Goal: Transaction & Acquisition: Purchase product/service

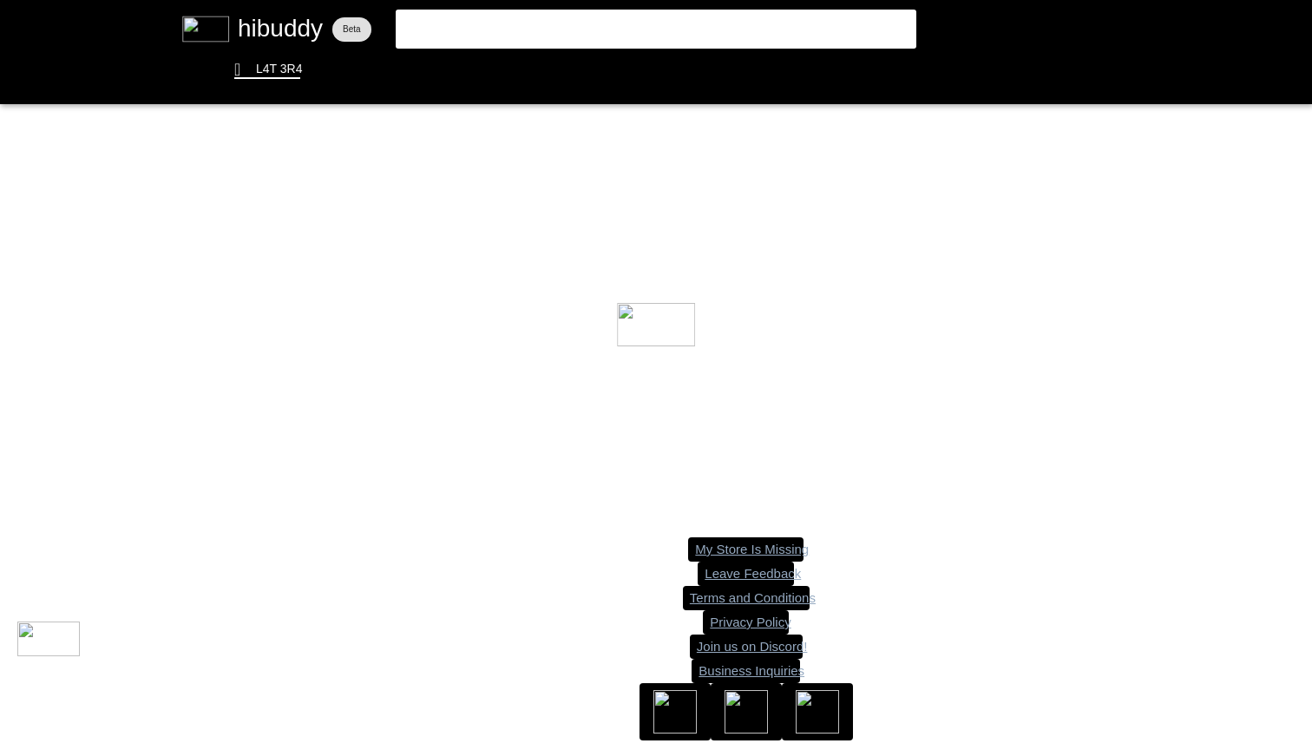
click at [632, 31] on flt-glass-pane at bounding box center [656, 375] width 1312 height 750
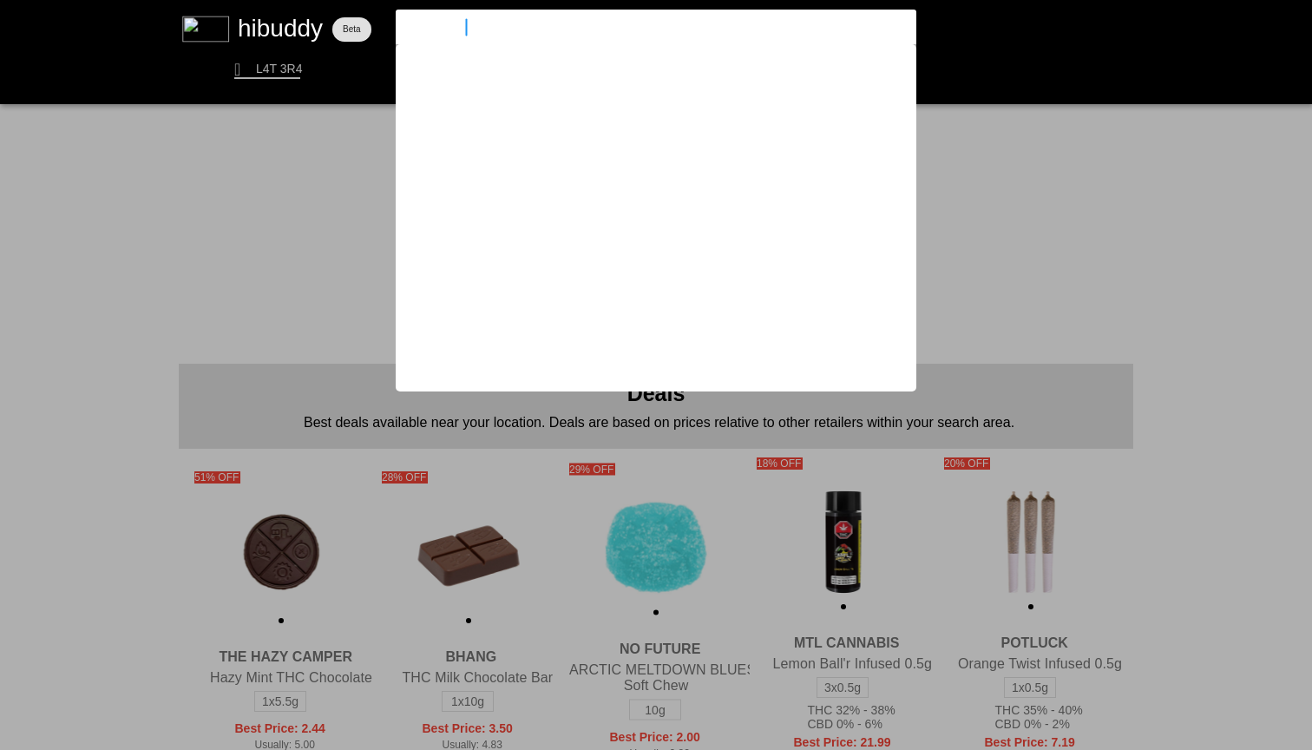
type input "simply bare"
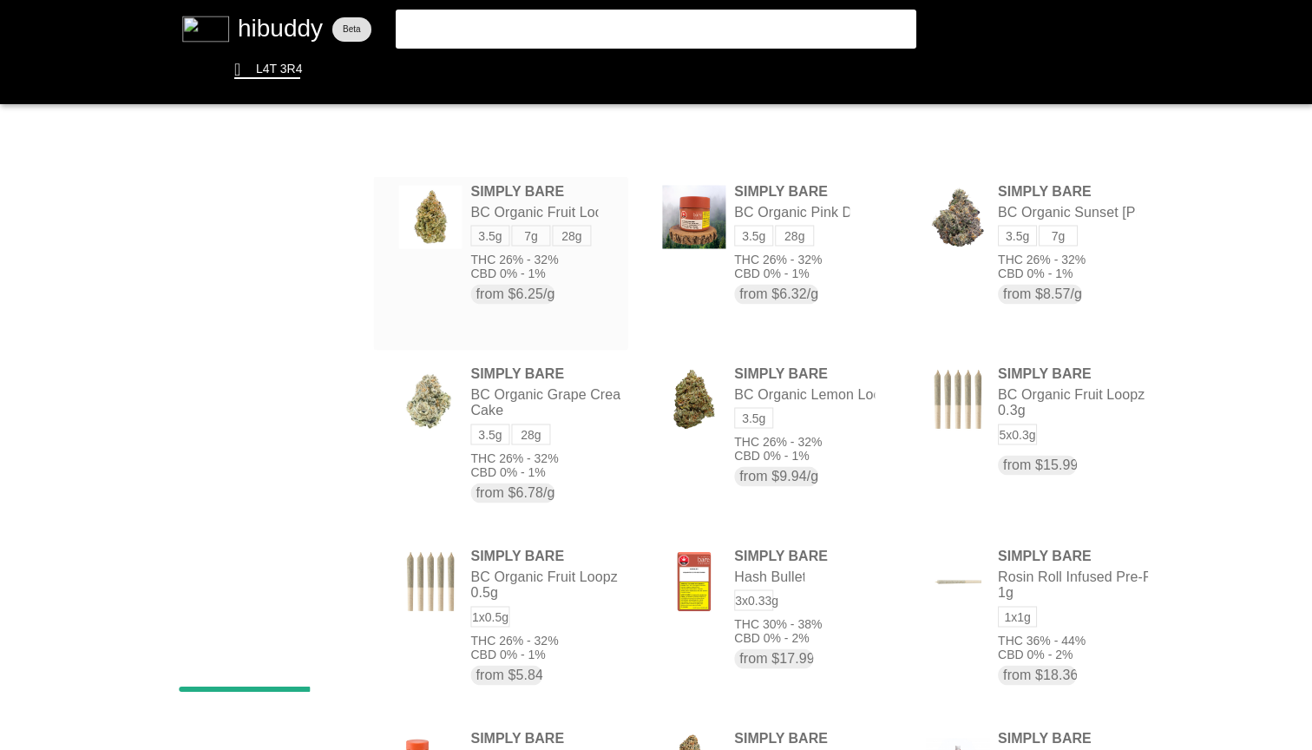
click at [588, 284] on flt-glass-pane at bounding box center [656, 375] width 1312 height 750
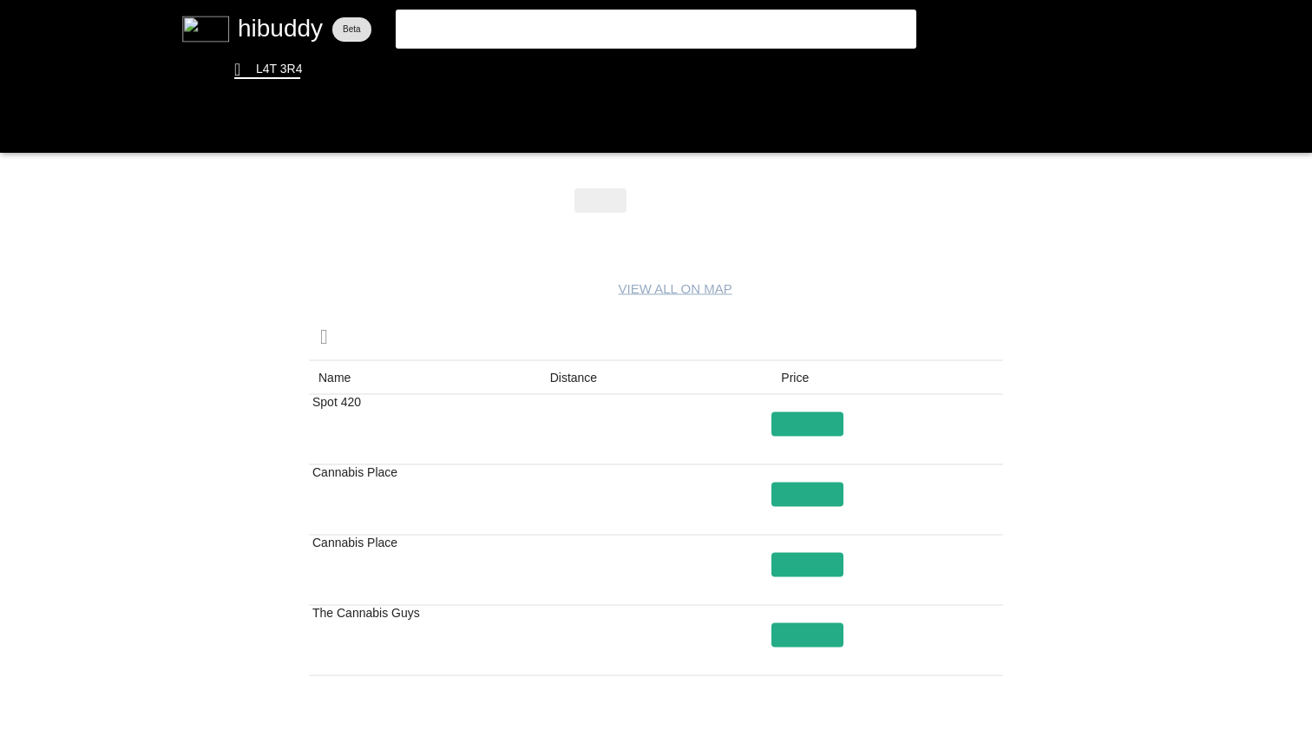
click at [657, 201] on flt-glass-pane at bounding box center [656, 375] width 1312 height 750
click at [724, 202] on flt-glass-pane at bounding box center [656, 375] width 1312 height 750
click at [617, 209] on flt-glass-pane at bounding box center [656, 375] width 1312 height 750
click at [658, 207] on flt-glass-pane at bounding box center [656, 375] width 1312 height 750
click at [609, 209] on flt-glass-pane at bounding box center [656, 375] width 1312 height 750
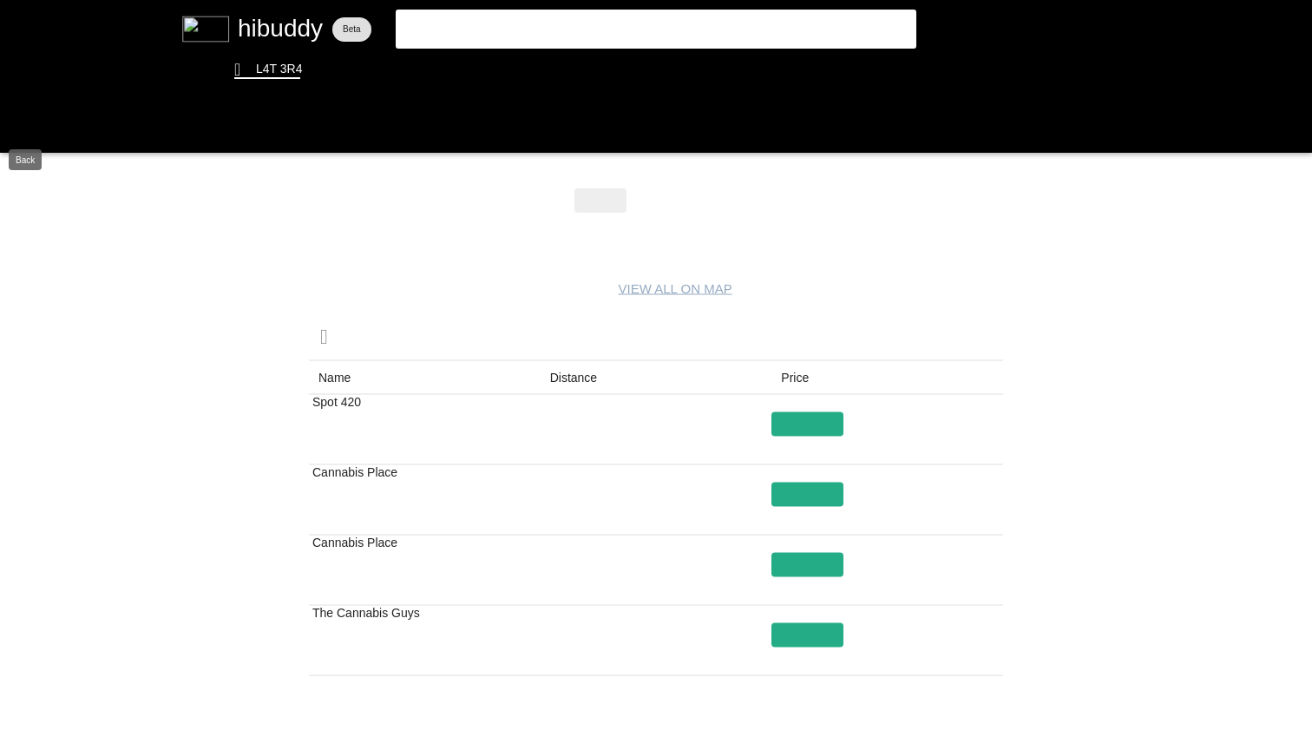
click at [18, 124] on flt-glass-pane at bounding box center [656, 375] width 1312 height 750
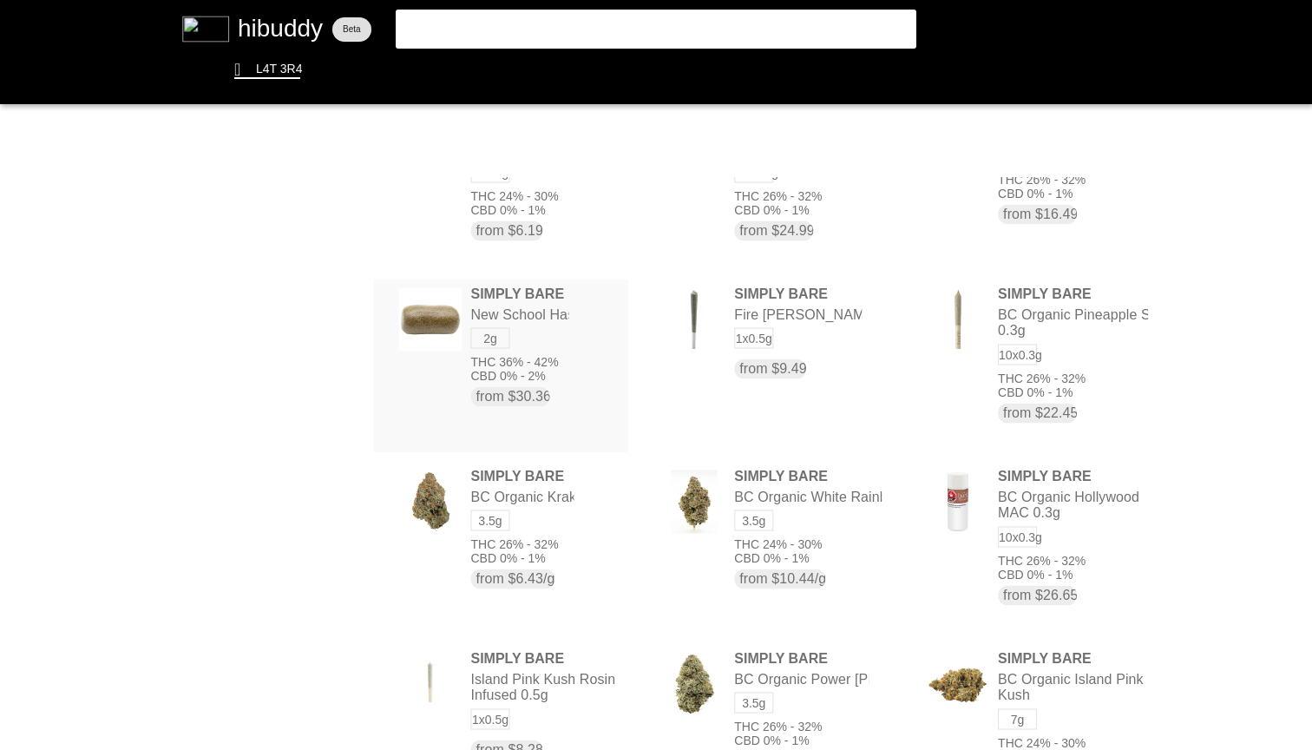
click at [581, 326] on flt-glass-pane at bounding box center [656, 375] width 1312 height 750
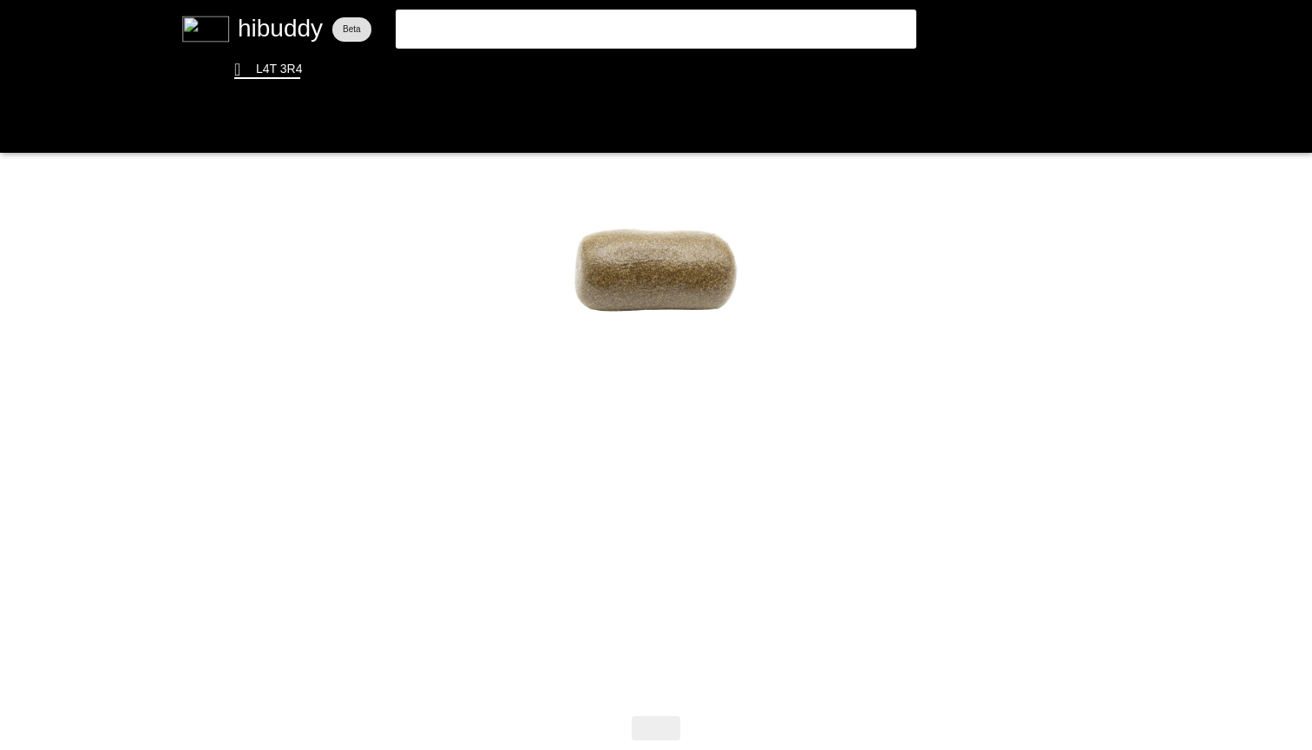
click at [33, 155] on flt-glass-pane at bounding box center [656, 375] width 1312 height 750
click at [29, 125] on flt-glass-pane at bounding box center [656, 375] width 1312 height 750
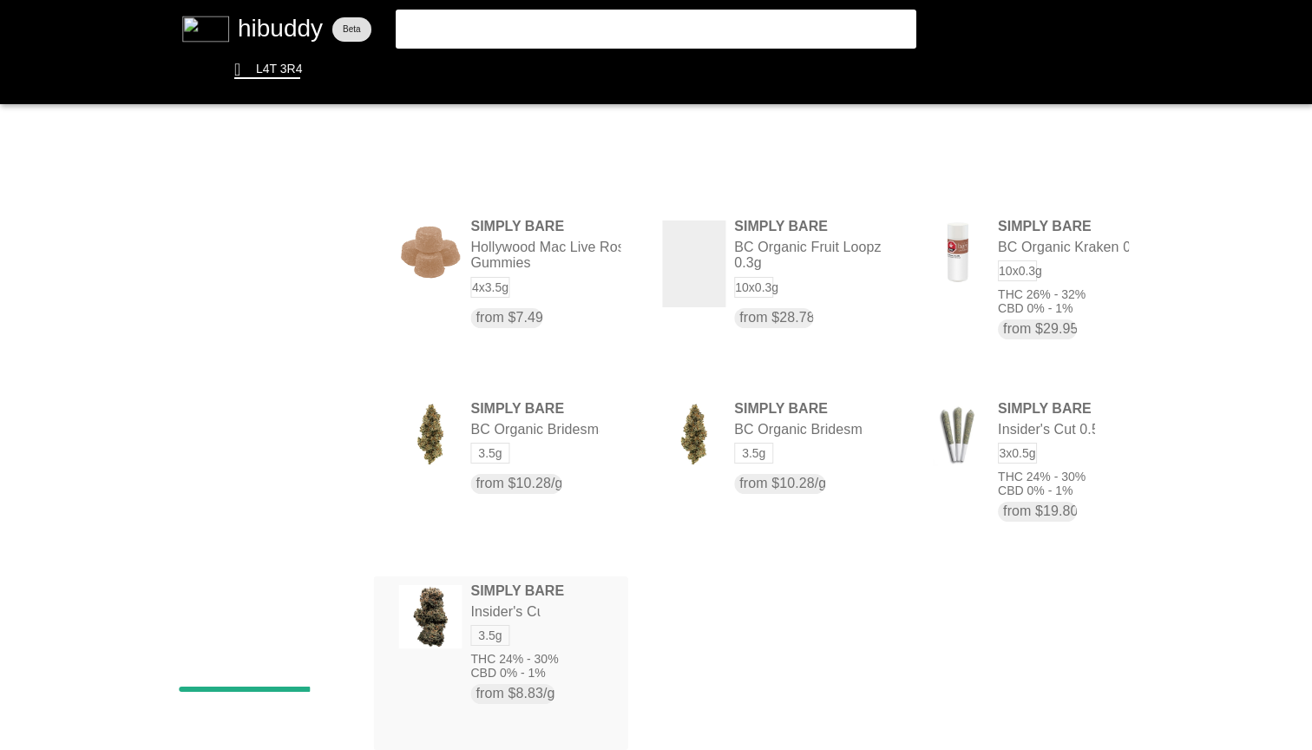
click at [573, 654] on flt-glass-pane at bounding box center [656, 375] width 1312 height 750
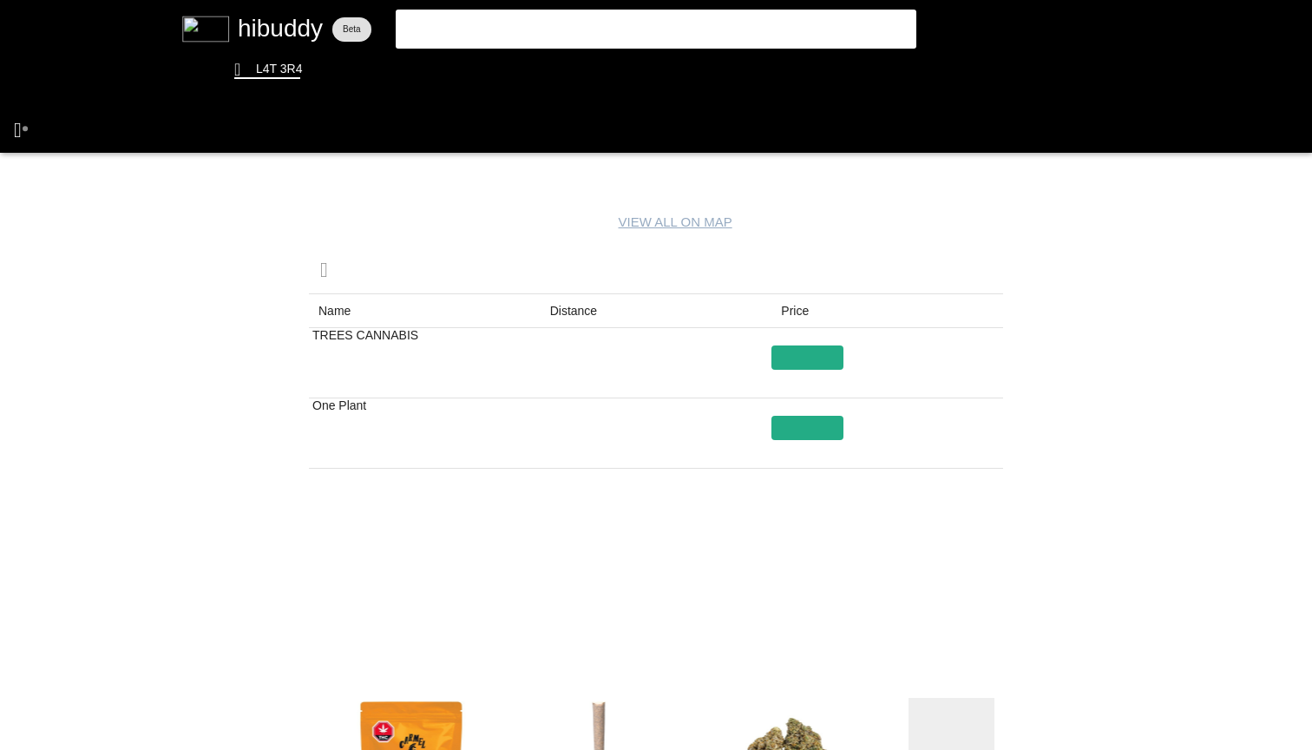
click at [25, 128] on flt-glass-pane at bounding box center [656, 375] width 1312 height 750
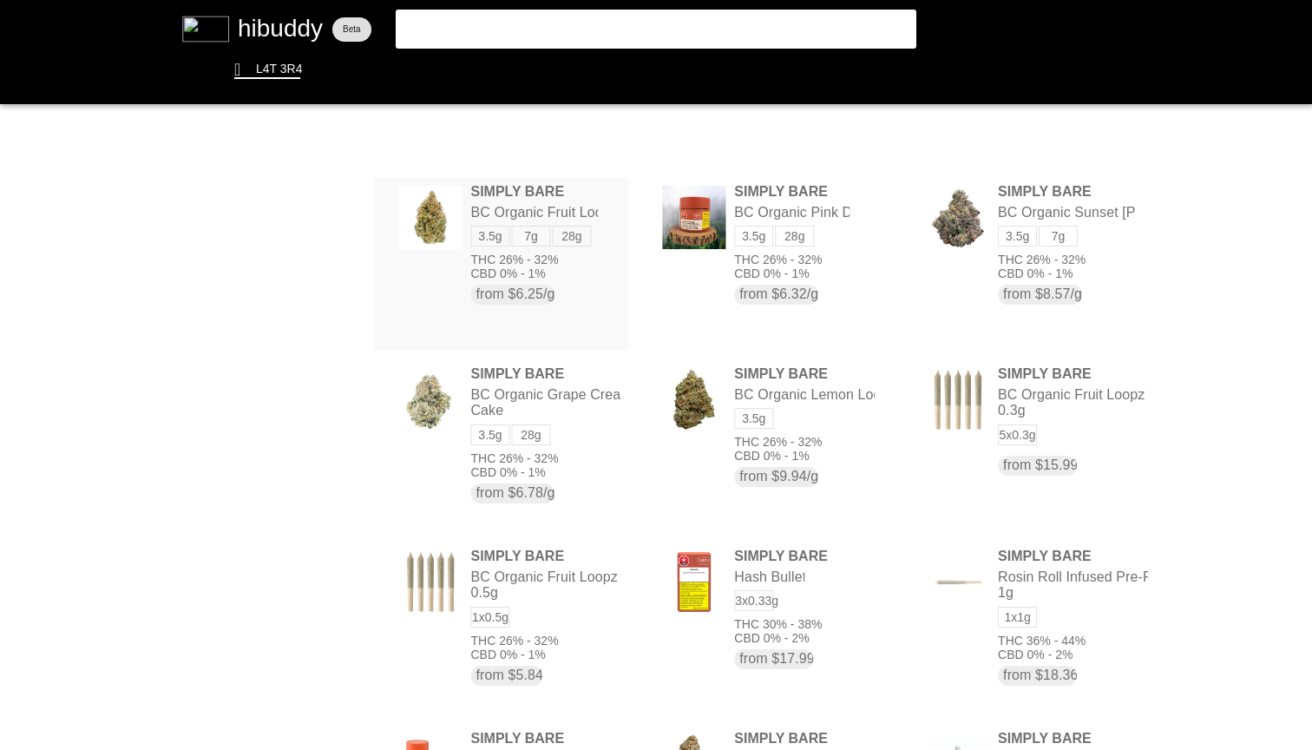
click at [584, 287] on flt-glass-pane at bounding box center [656, 375] width 1312 height 750
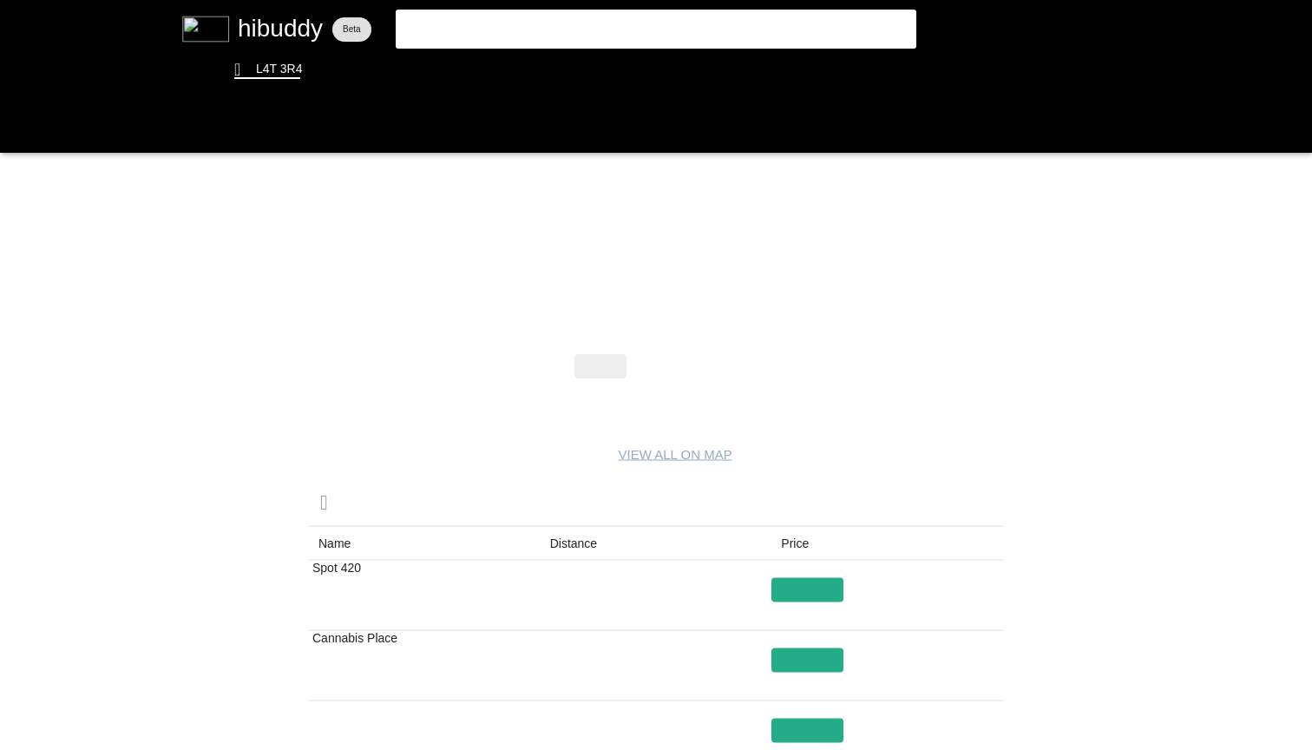
click at [655, 384] on flt-glass-pane at bounding box center [656, 375] width 1312 height 750
click at [655, 376] on flt-glass-pane at bounding box center [656, 375] width 1312 height 750
click at [706, 372] on flt-glass-pane at bounding box center [656, 375] width 1312 height 750
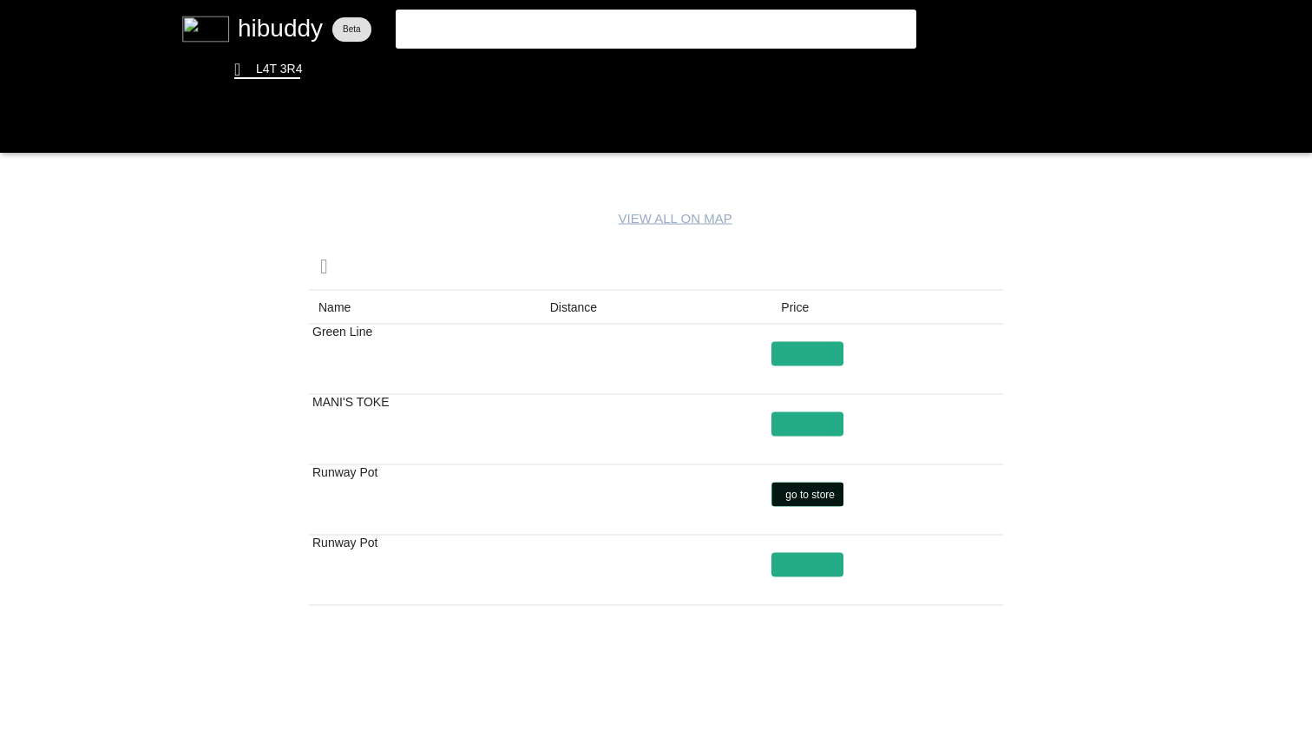
click at [793, 490] on flt-glass-pane at bounding box center [656, 375] width 1312 height 750
click at [718, 8] on flt-glass-pane at bounding box center [656, 375] width 1312 height 750
click at [698, 20] on flt-glass-pane at bounding box center [656, 375] width 1312 height 750
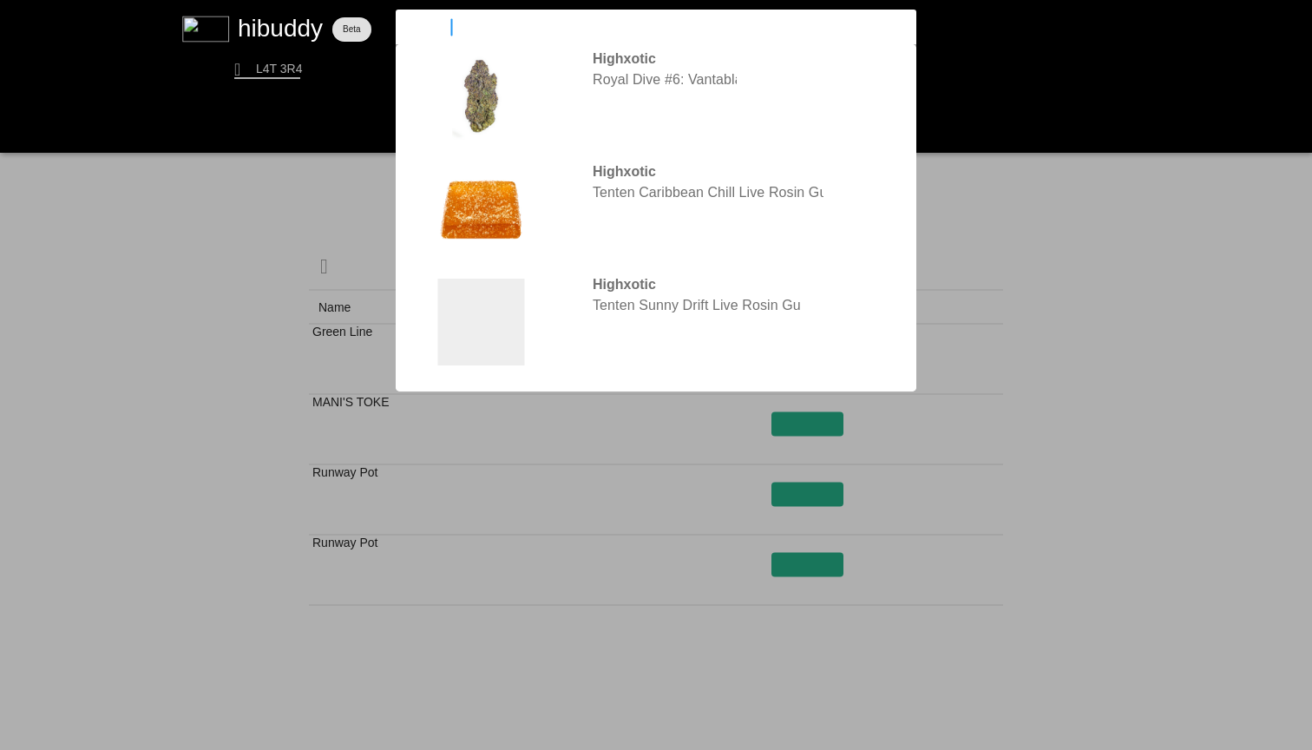
type input "highxotic"
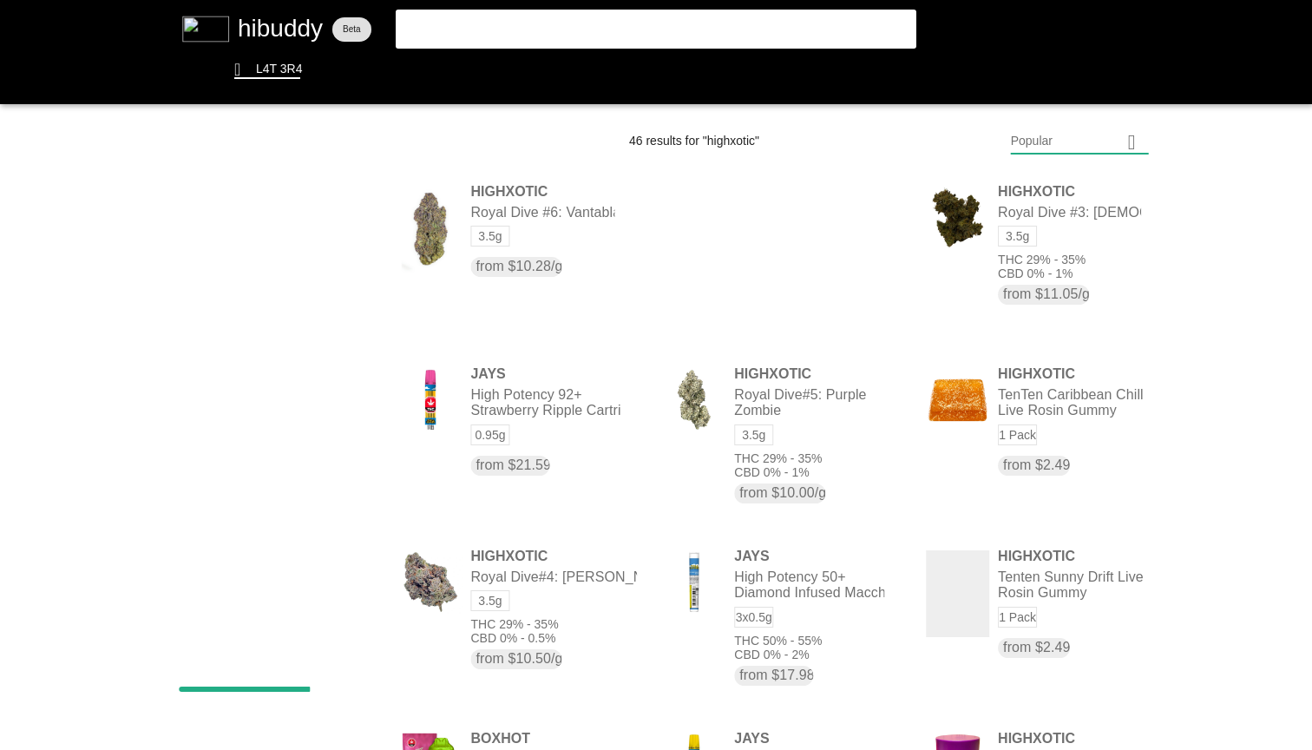
click at [1249, 260] on flt-glass-pane at bounding box center [656, 375] width 1312 height 750
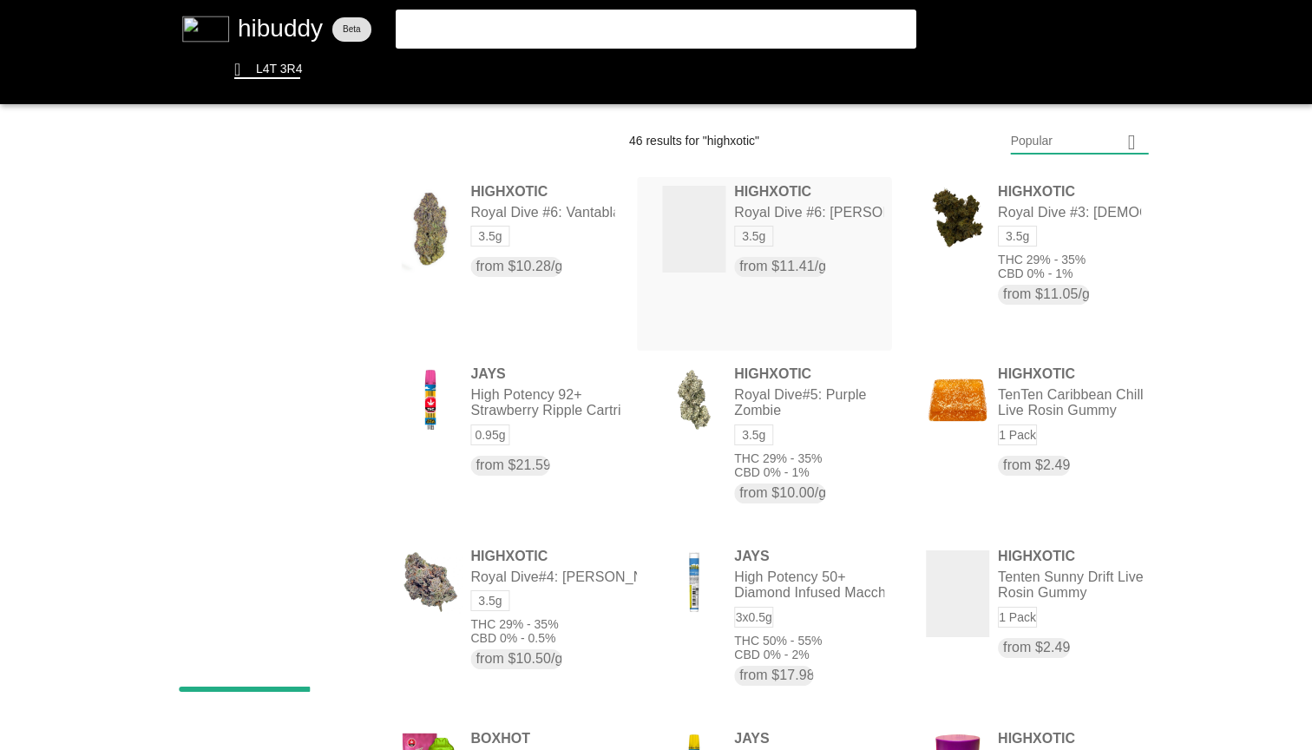
click at [834, 261] on flt-glass-pane at bounding box center [656, 375] width 1312 height 750
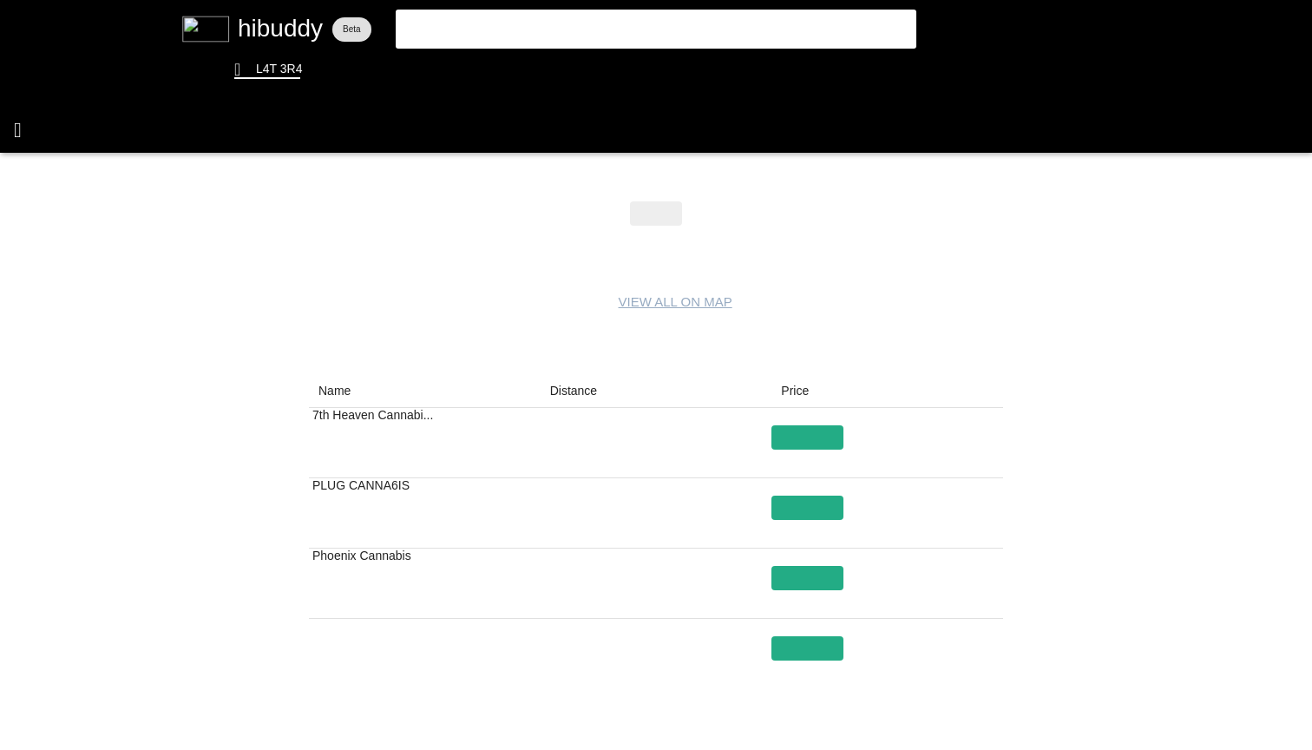
click at [21, 128] on flt-glass-pane at bounding box center [656, 375] width 1312 height 750
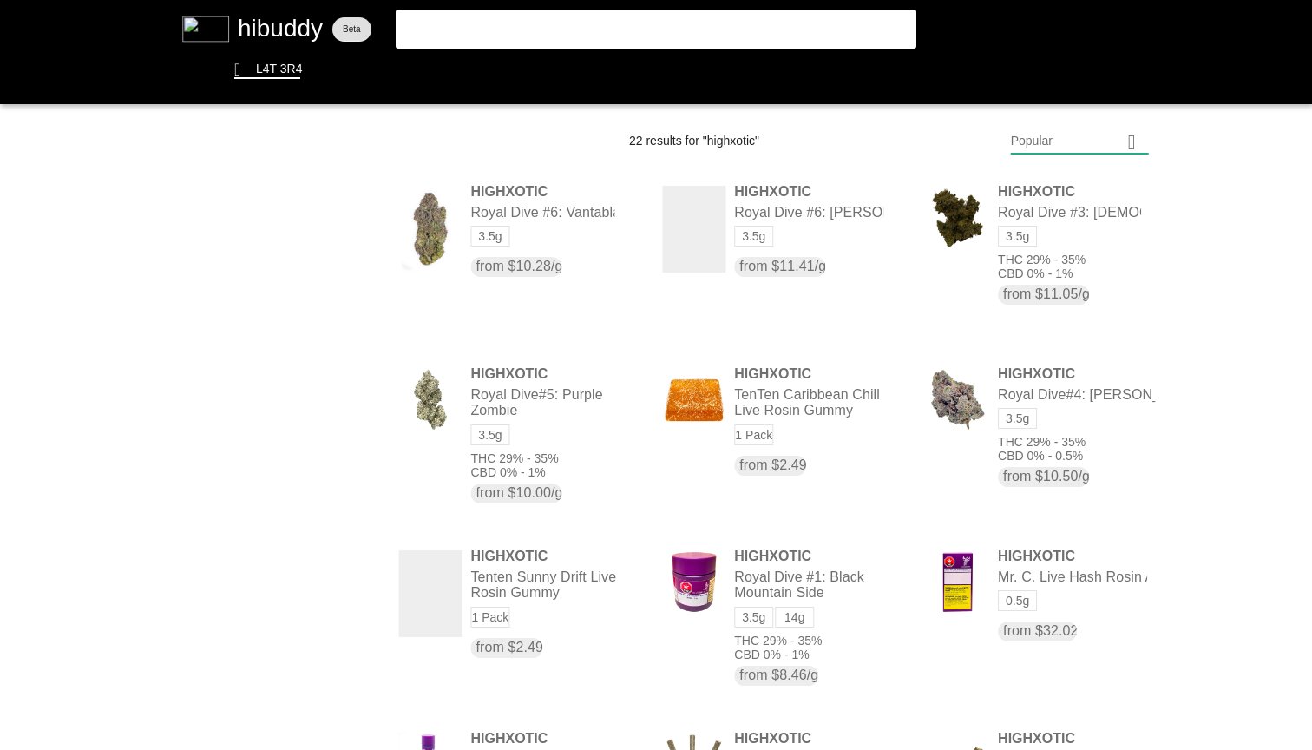
click at [1231, 418] on flt-glass-pane at bounding box center [656, 375] width 1312 height 750
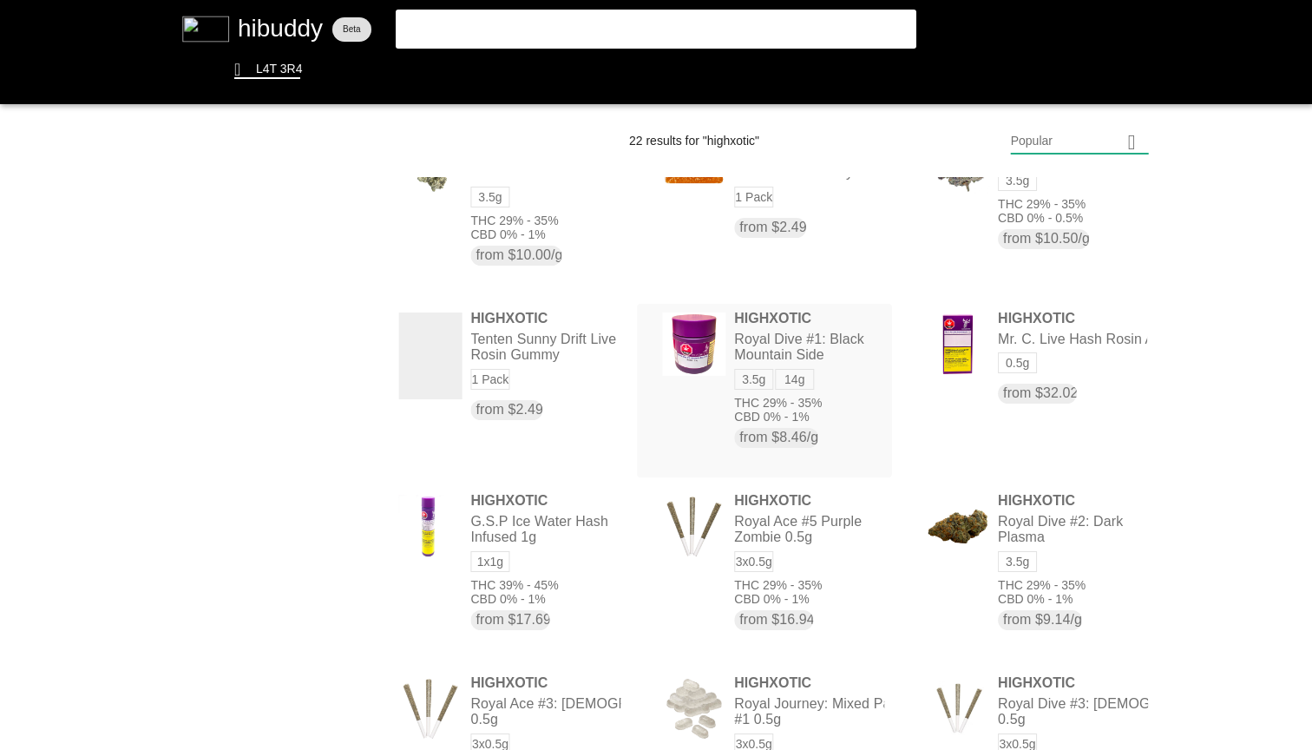
click at [841, 408] on flt-glass-pane at bounding box center [656, 375] width 1312 height 750
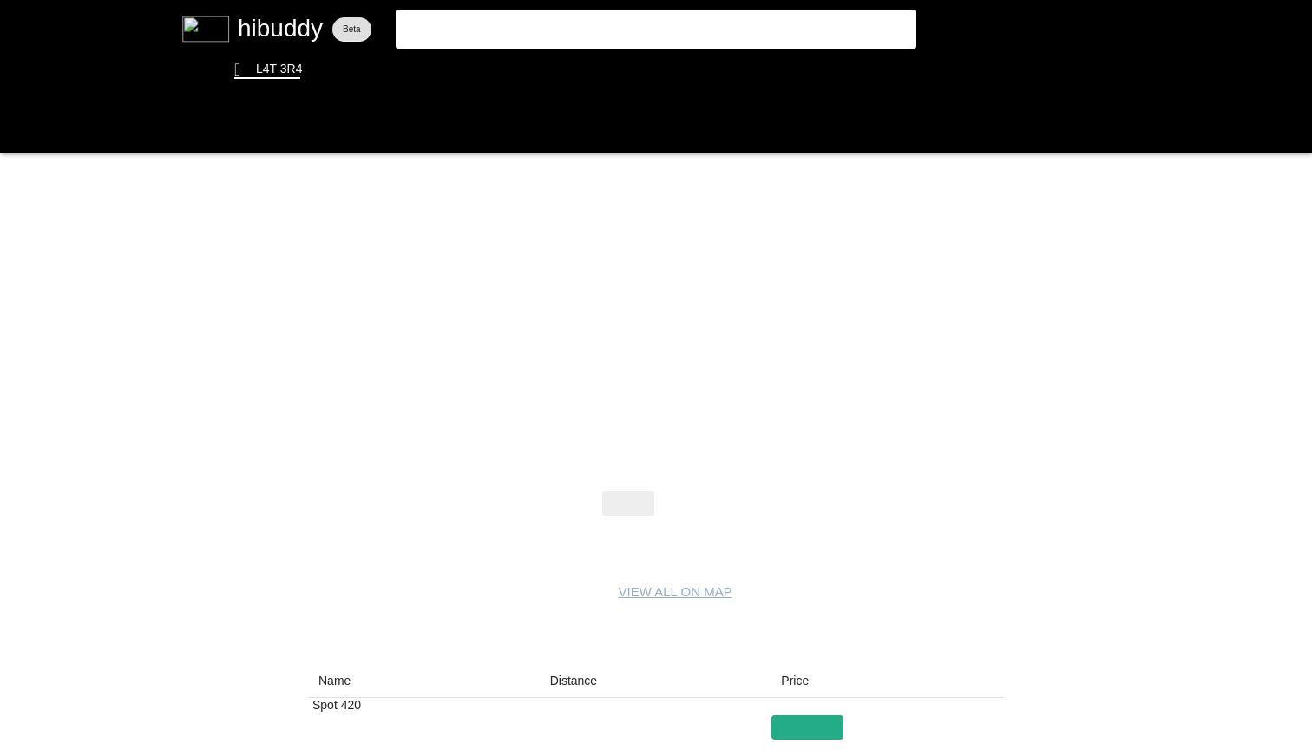
click at [697, 497] on flt-glass-pane at bounding box center [656, 375] width 1312 height 750
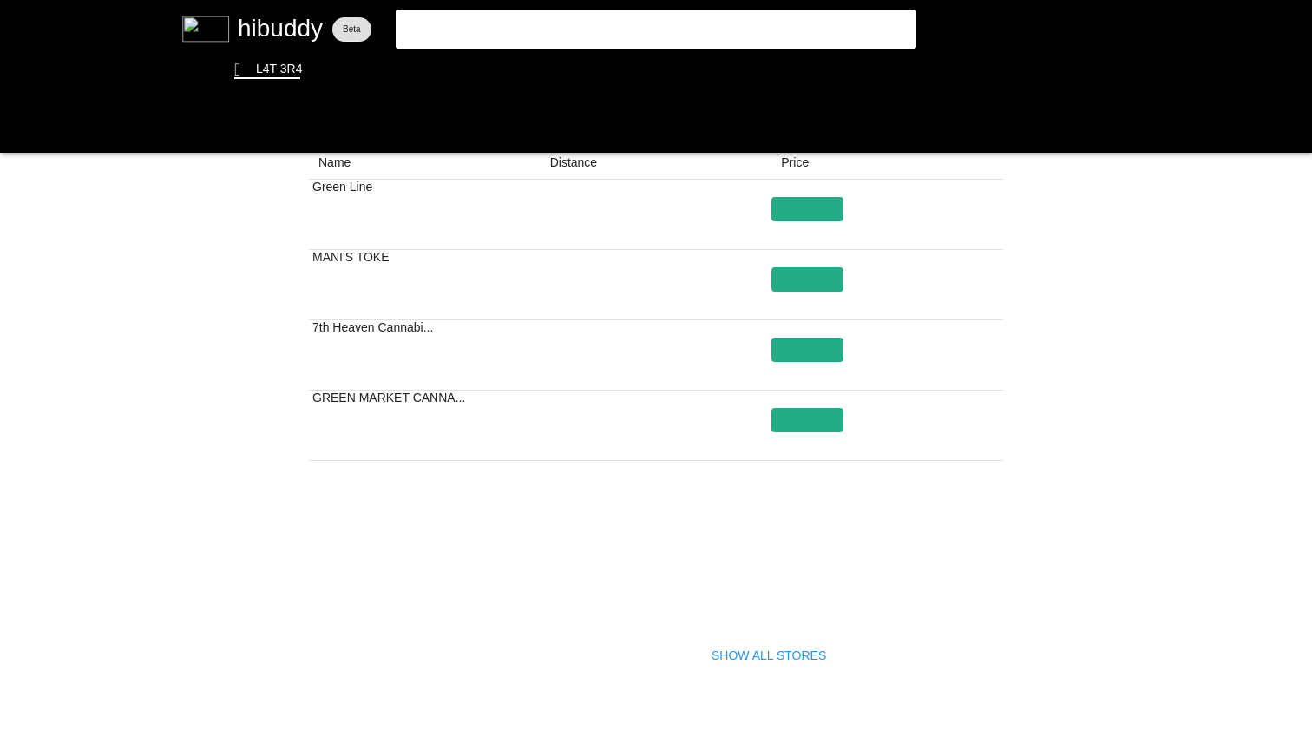
click at [733, 651] on flt-glass-pane at bounding box center [656, 375] width 1312 height 750
